Goal: Information Seeking & Learning: Learn about a topic

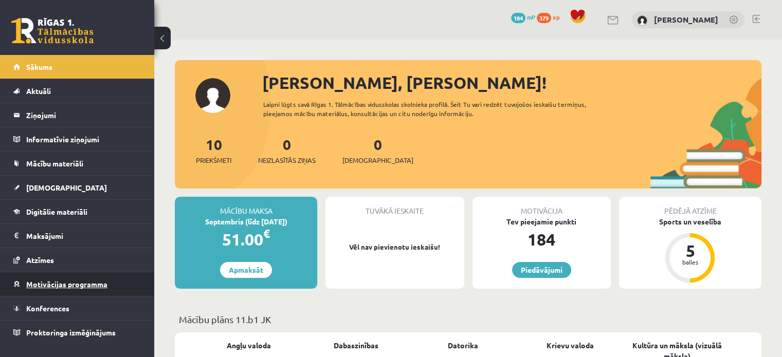
click at [70, 287] on span "Motivācijas programma" at bounding box center [66, 284] width 81 height 9
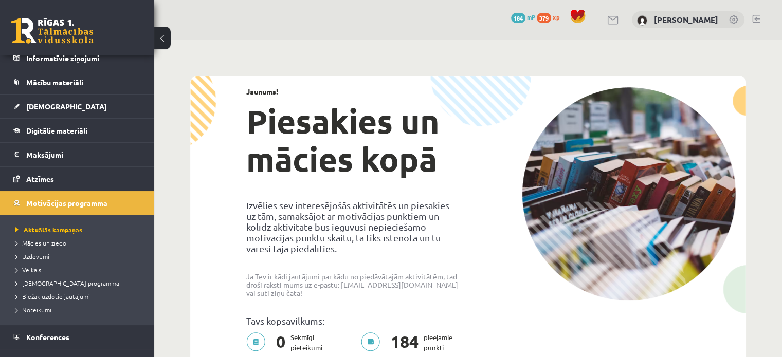
scroll to position [96, 0]
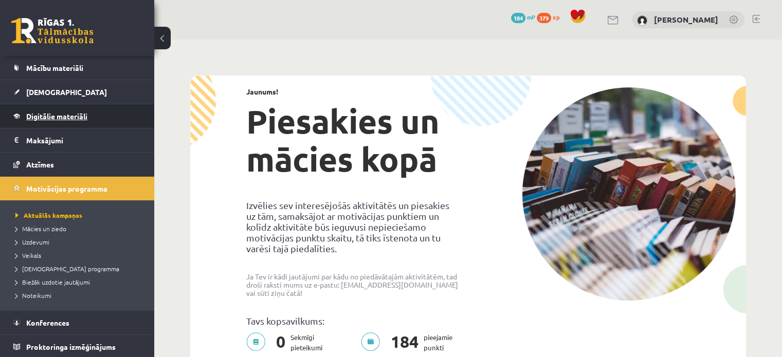
click at [91, 112] on link "Digitālie materiāli" at bounding box center [77, 116] width 128 height 24
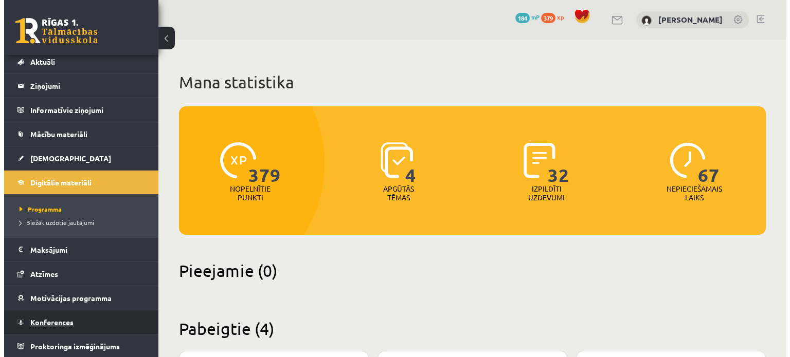
scroll to position [29, 0]
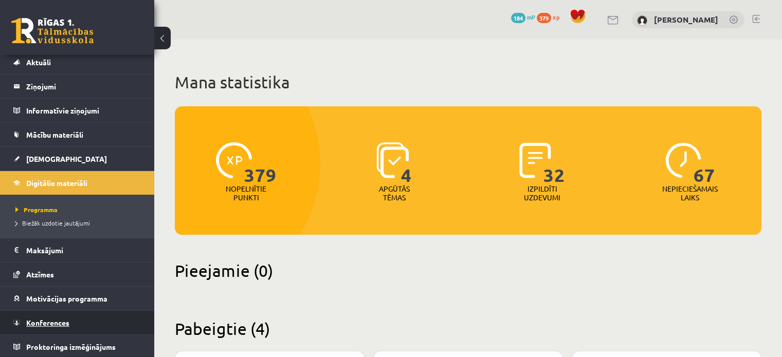
click at [45, 316] on link "Konferences" at bounding box center [77, 323] width 128 height 24
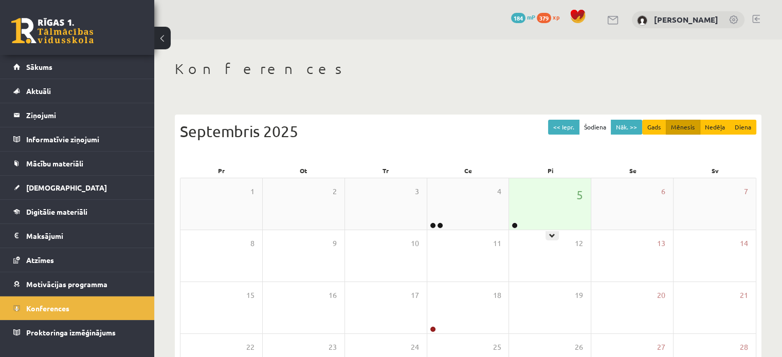
click at [550, 193] on div "5" at bounding box center [550, 203] width 82 height 51
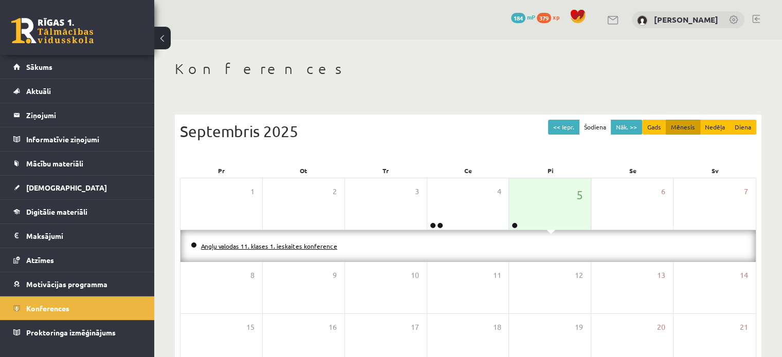
click at [317, 246] on link "Angļu valodas 11. klases 1. ieskaites konference" at bounding box center [269, 246] width 136 height 8
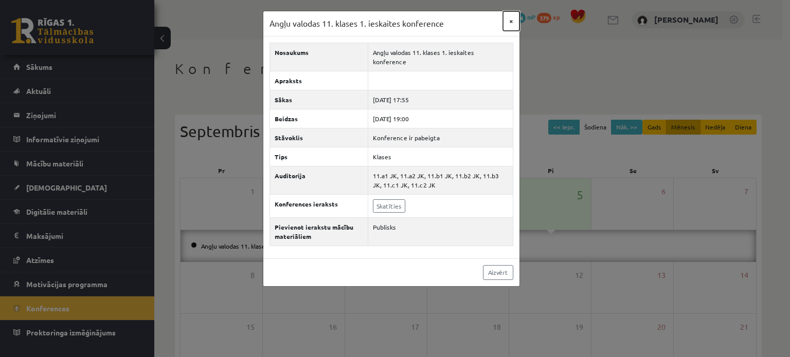
click at [513, 17] on button "×" at bounding box center [511, 21] width 16 height 20
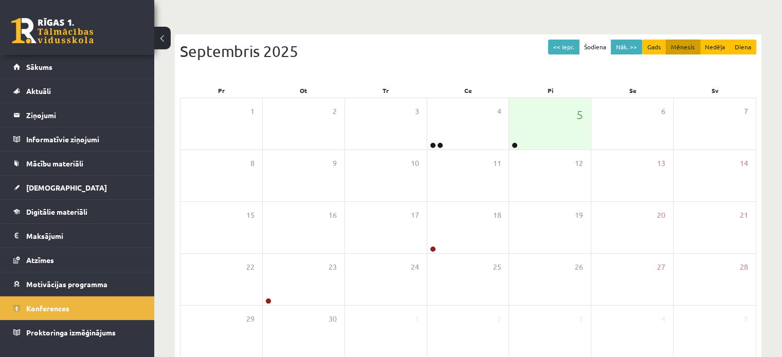
scroll to position [83, 0]
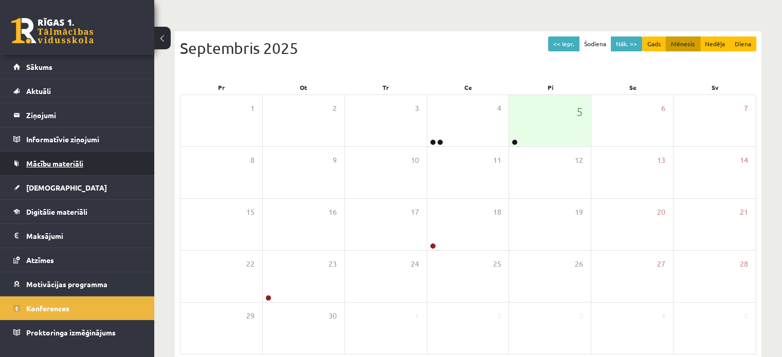
click at [49, 165] on span "Mācību materiāli" at bounding box center [54, 163] width 57 height 9
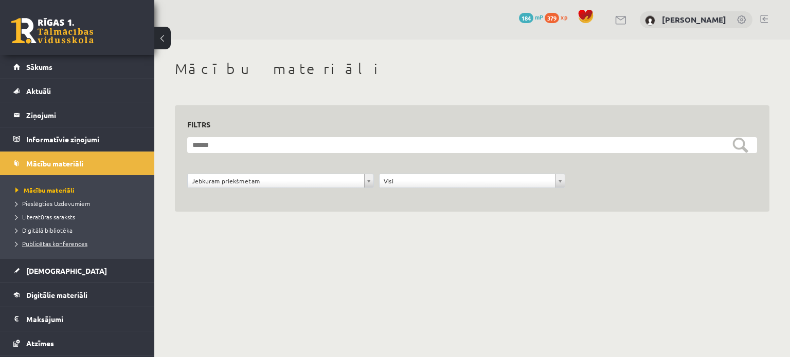
click at [47, 245] on span "Publicētas konferences" at bounding box center [51, 244] width 72 height 8
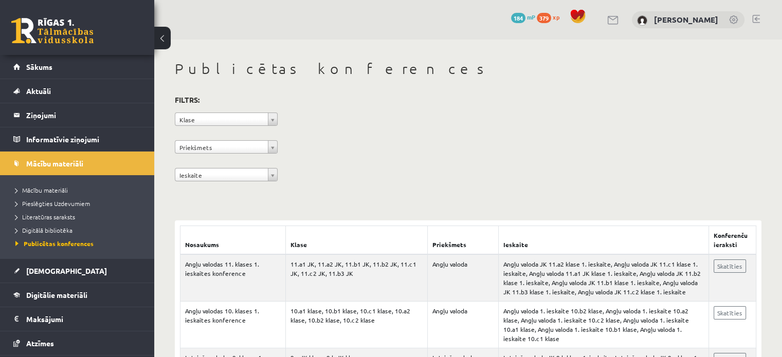
scroll to position [96, 0]
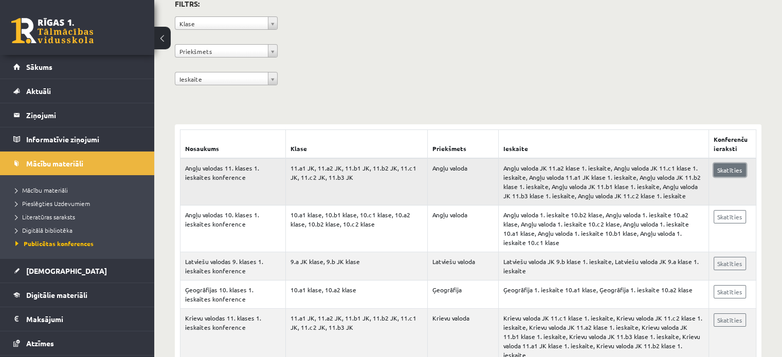
click at [726, 171] on link "Skatīties" at bounding box center [730, 170] width 32 height 13
click at [103, 279] on link "[DEMOGRAPHIC_DATA]" at bounding box center [77, 271] width 128 height 24
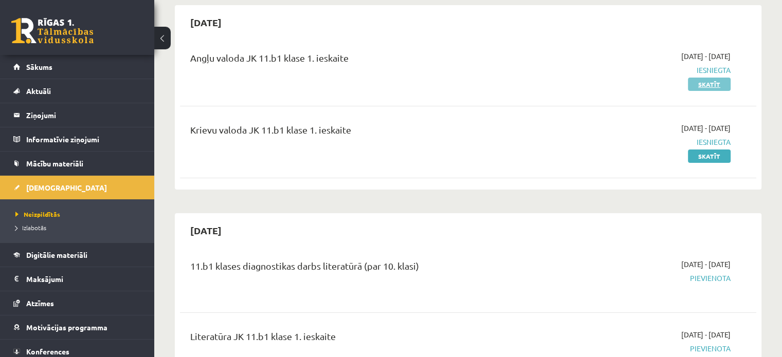
click at [718, 86] on link "Skatīt" at bounding box center [709, 84] width 43 height 13
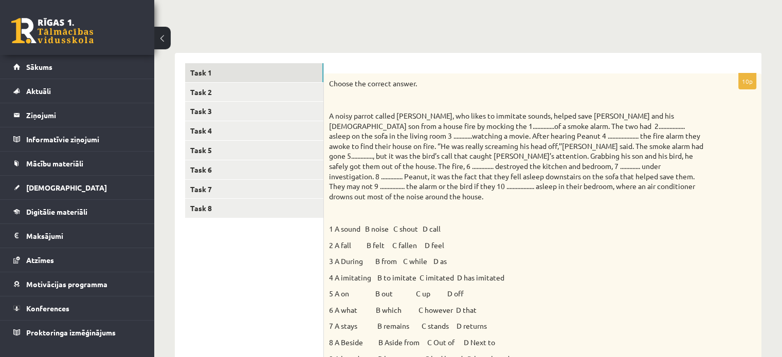
scroll to position [99, 0]
click at [285, 92] on link "Task 2" at bounding box center [254, 93] width 138 height 19
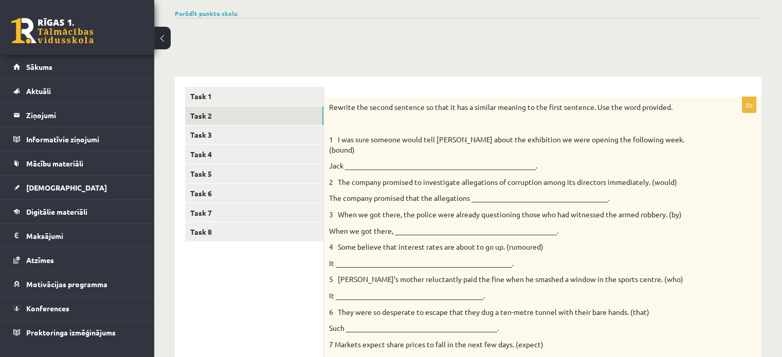
scroll to position [37, 0]
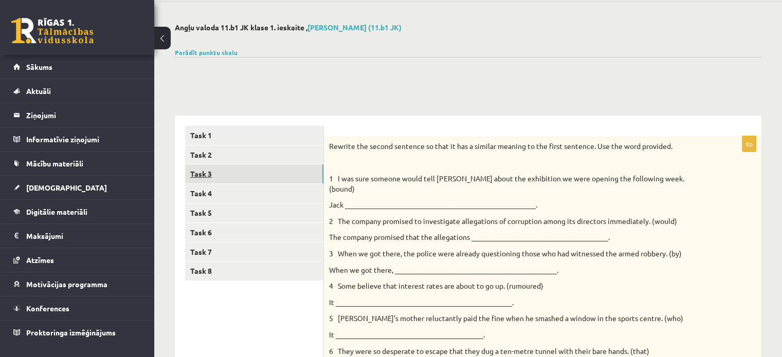
click at [301, 178] on link "Task 3" at bounding box center [254, 174] width 138 height 19
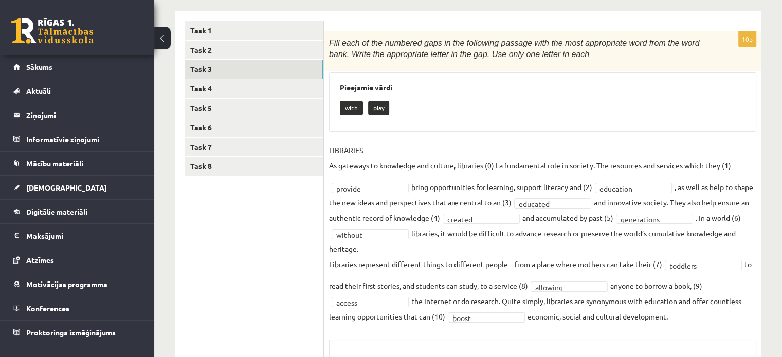
scroll to position [171, 0]
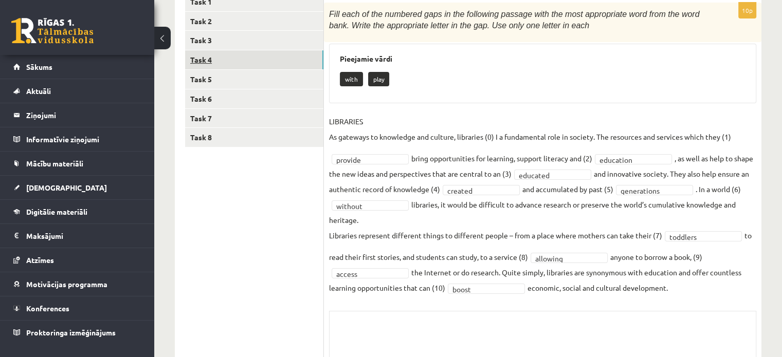
click at [236, 57] on link "Task 4" at bounding box center [254, 59] width 138 height 19
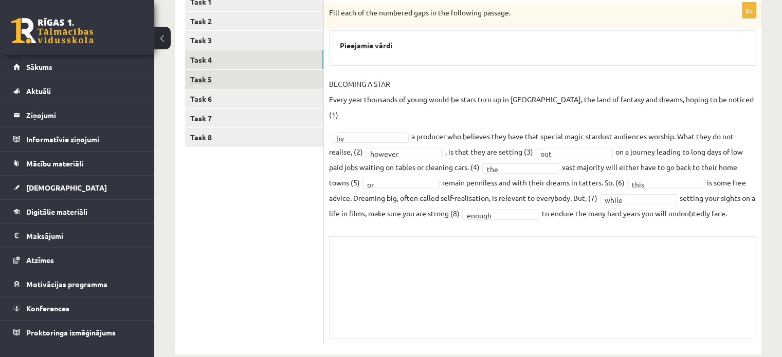
click at [267, 79] on link "Task 5" at bounding box center [254, 79] width 138 height 19
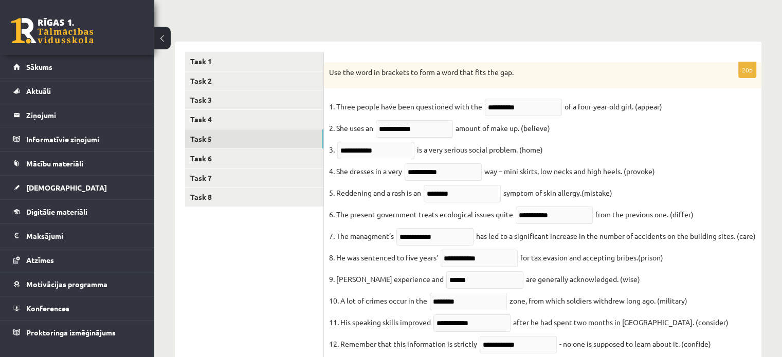
scroll to position [112, 0]
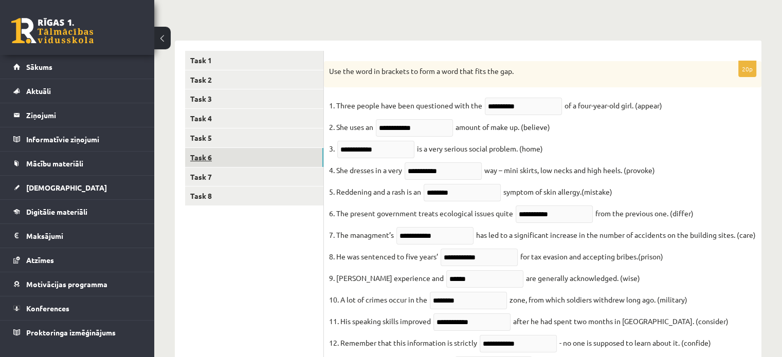
click at [266, 164] on link "Task 6" at bounding box center [254, 157] width 138 height 19
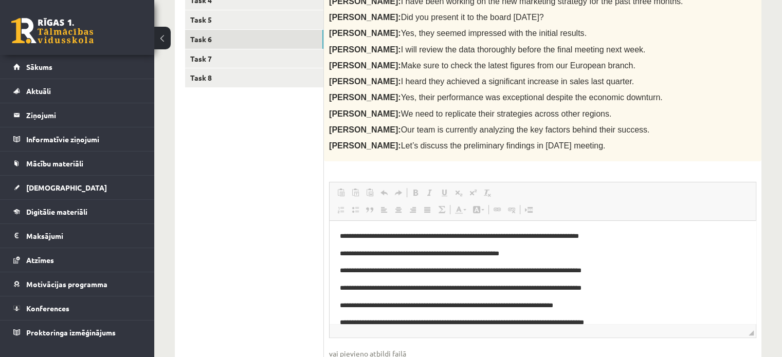
scroll to position [232, 0]
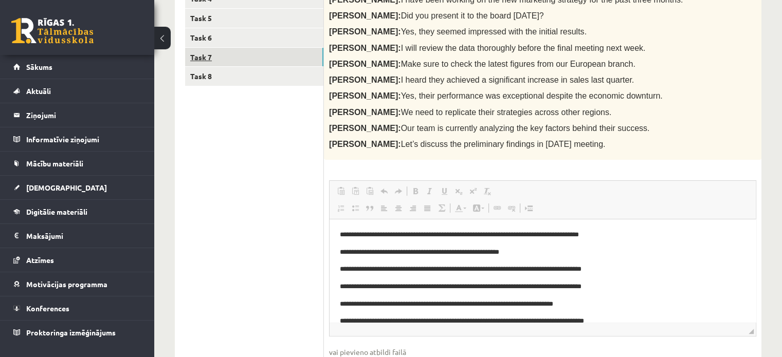
click at [241, 57] on link "Task 7" at bounding box center [254, 57] width 138 height 19
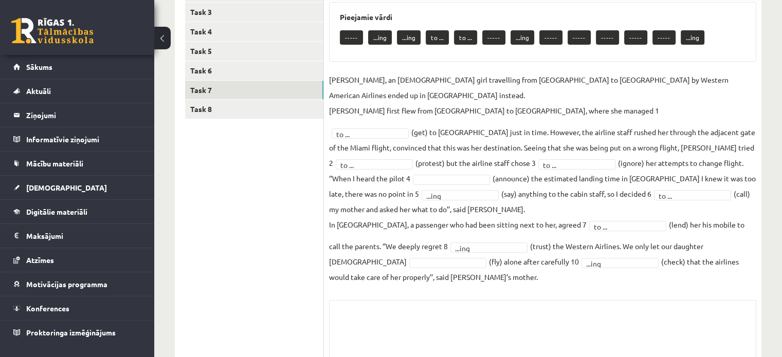
scroll to position [196, 0]
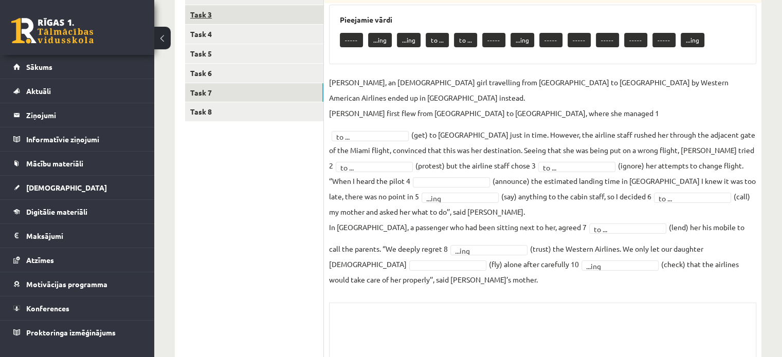
click at [267, 15] on link "Task 3" at bounding box center [254, 14] width 138 height 19
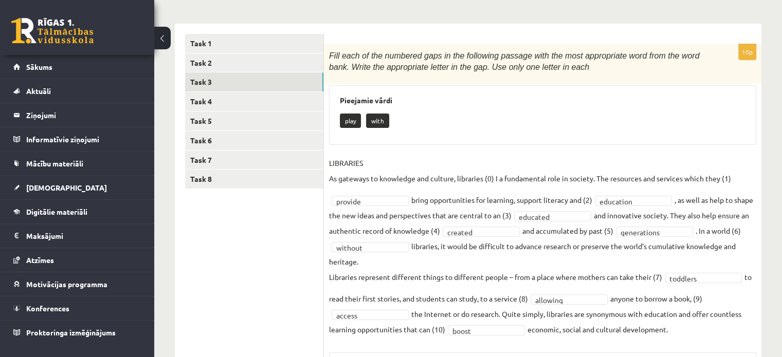
scroll to position [127, 0]
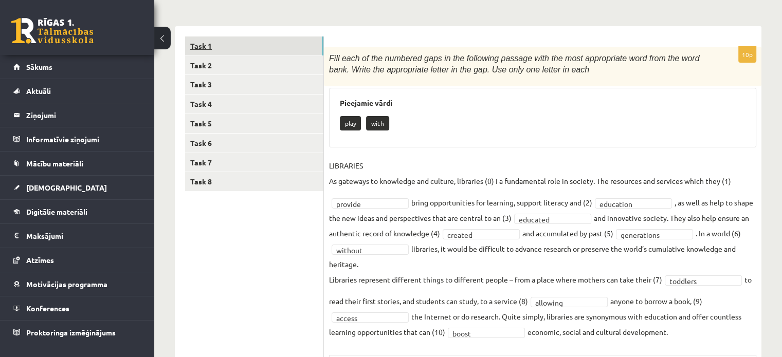
click at [308, 40] on link "Task 1" at bounding box center [254, 46] width 138 height 19
